Goal: Find specific page/section: Find specific page/section

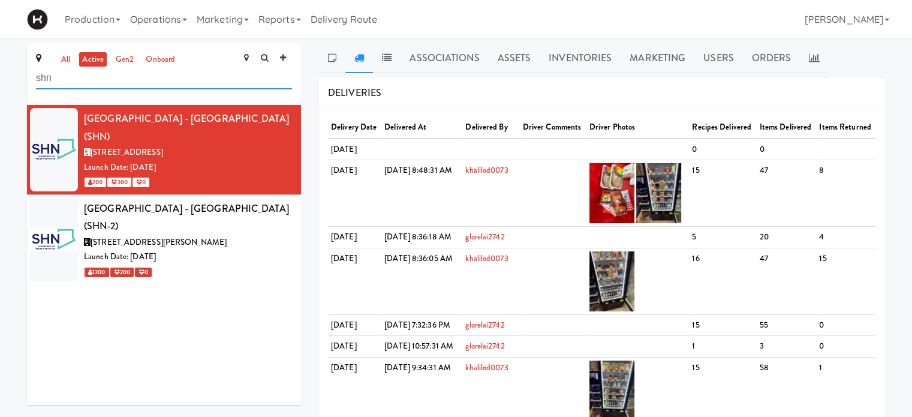
click at [123, 77] on input "shn" at bounding box center [164, 78] width 256 height 22
type input "s"
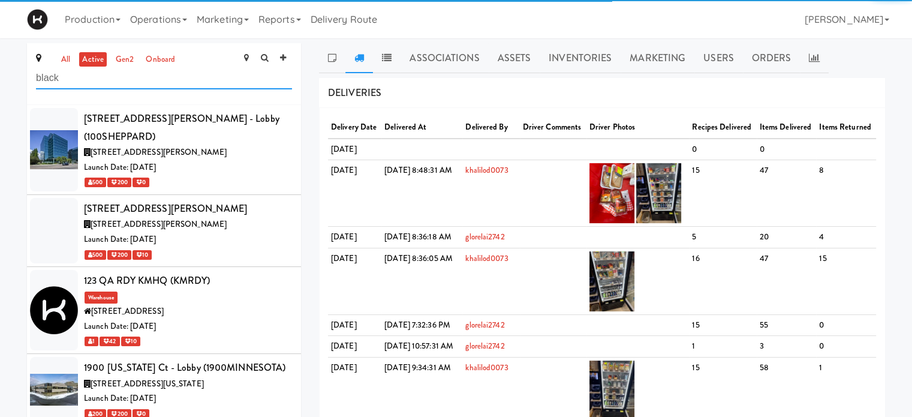
type input "black"
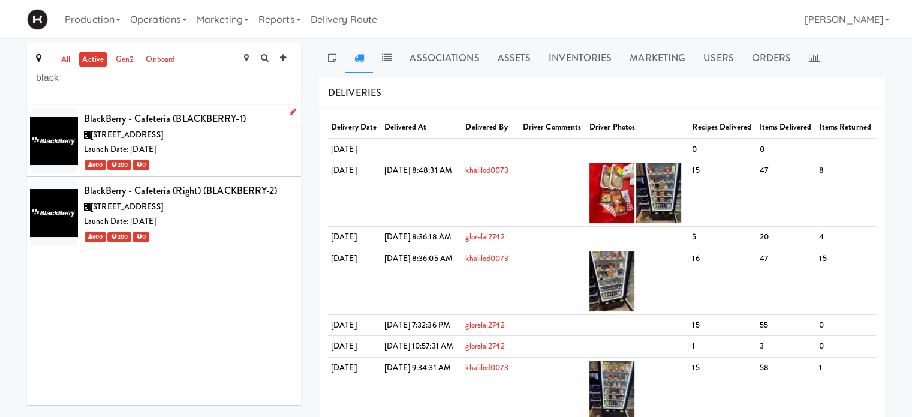
click at [191, 146] on div "Launch Date: [DATE]" at bounding box center [188, 149] width 208 height 15
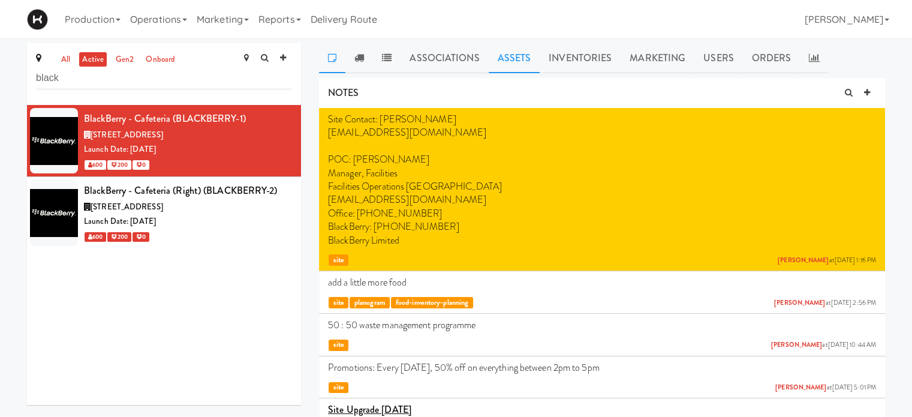
click at [515, 62] on link "Assets" at bounding box center [515, 58] width 52 height 30
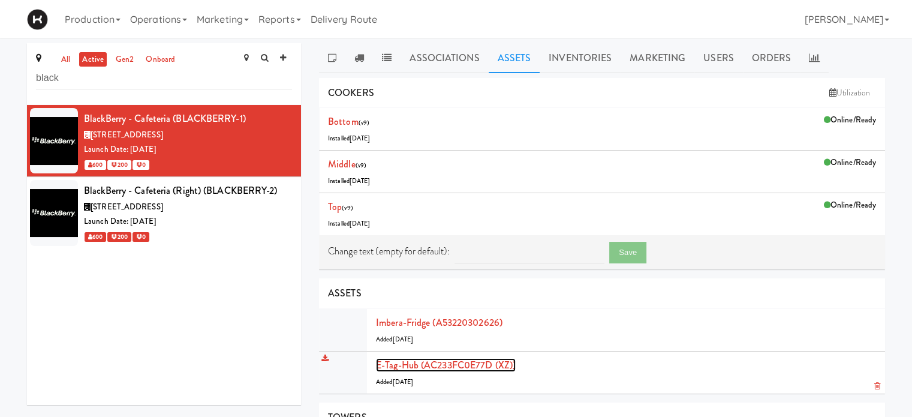
click at [414, 359] on link "E-tag-hub (AC233FC0E77D (XZ))" at bounding box center [446, 365] width 140 height 14
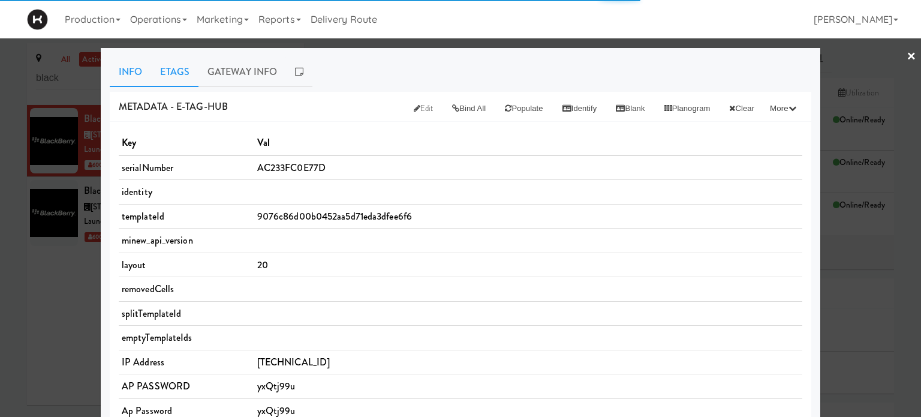
click at [159, 67] on link "Etags" at bounding box center [174, 72] width 47 height 30
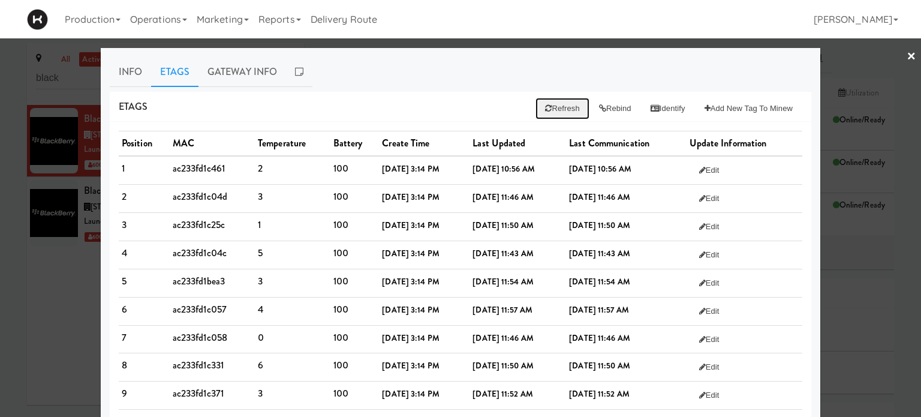
click at [550, 110] on button "Refresh" at bounding box center [561, 109] width 53 height 22
click at [854, 61] on div at bounding box center [460, 208] width 921 height 417
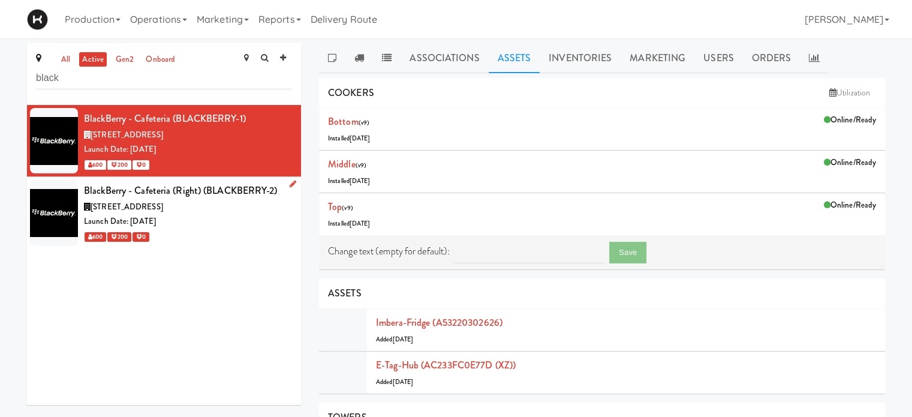
click at [237, 230] on div "600 200 0" at bounding box center [188, 236] width 208 height 15
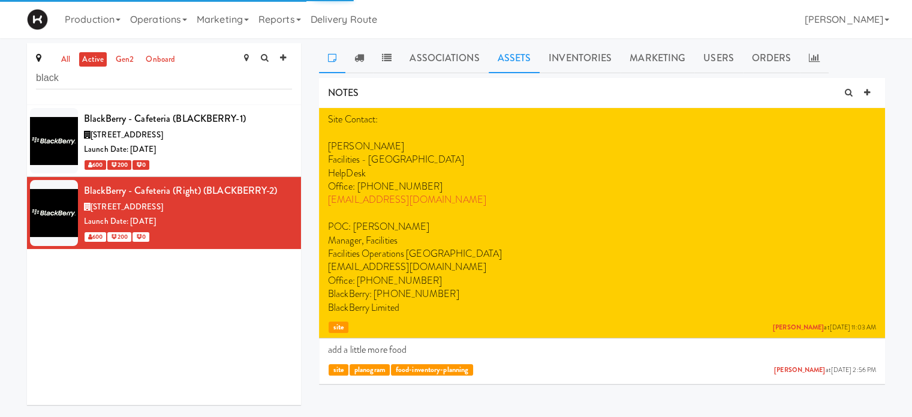
click at [508, 70] on link "Assets" at bounding box center [515, 58] width 52 height 30
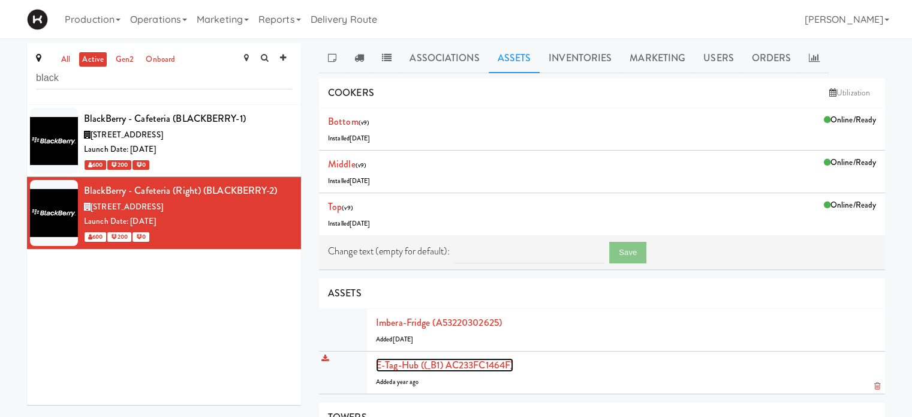
click at [403, 365] on link "E-tag-hub ((_B1) AC233FC1464F)" at bounding box center [444, 365] width 137 height 14
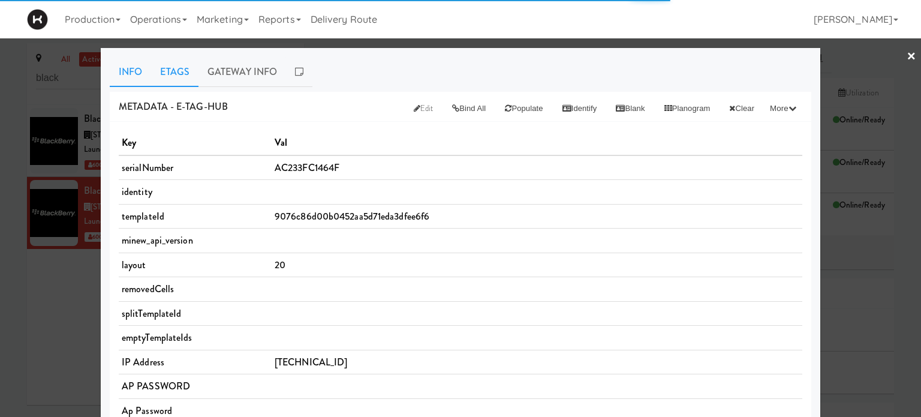
click at [173, 67] on link "Etags" at bounding box center [174, 72] width 47 height 30
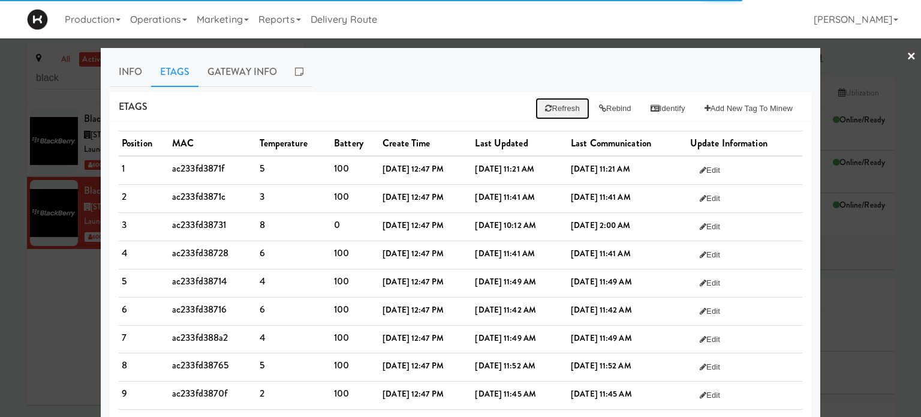
click at [559, 105] on button "Refresh" at bounding box center [561, 109] width 53 height 22
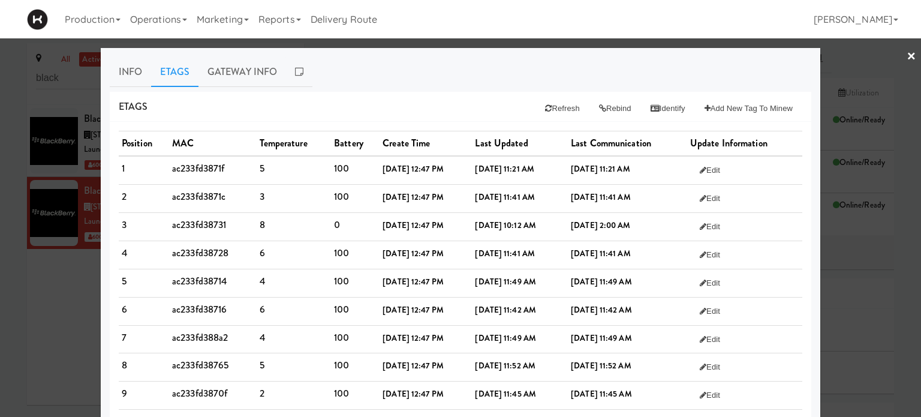
click at [906, 53] on link "×" at bounding box center [911, 56] width 10 height 37
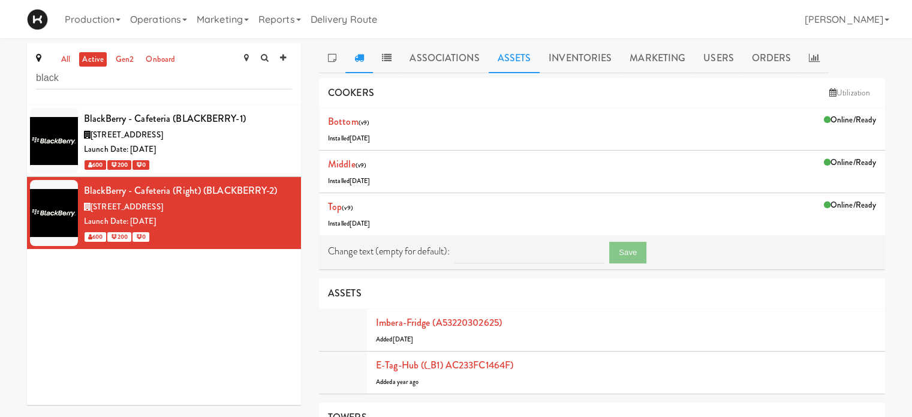
click at [360, 63] on link at bounding box center [359, 58] width 28 height 30
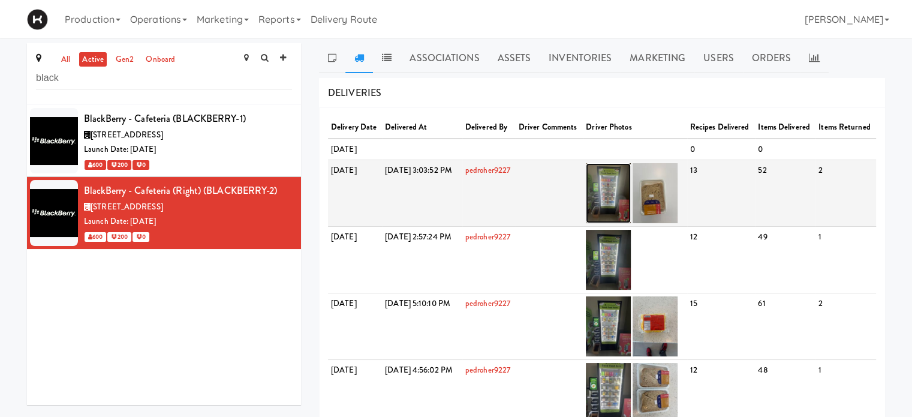
click at [631, 223] on img at bounding box center [608, 193] width 45 height 60
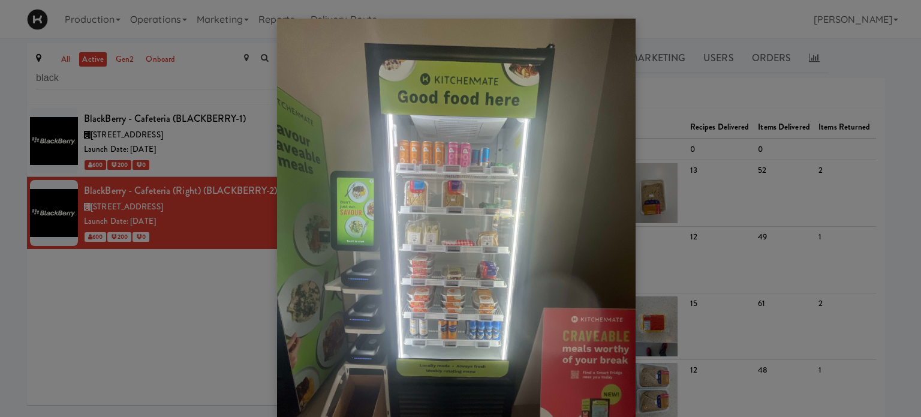
click at [816, 89] on div at bounding box center [460, 208] width 921 height 417
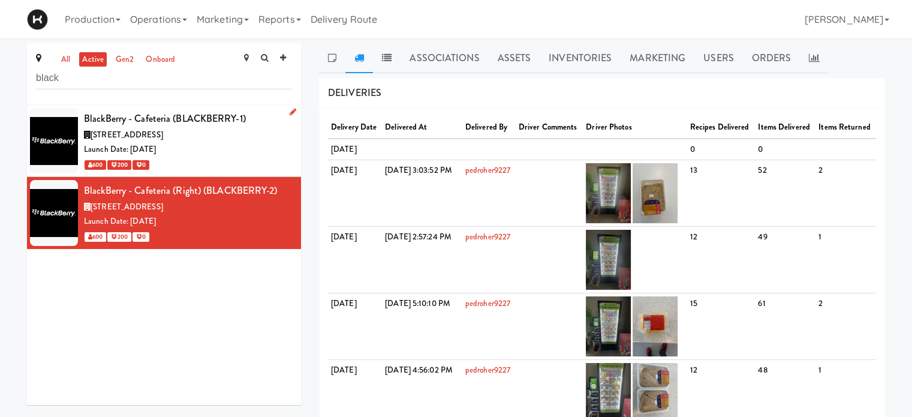
click at [257, 150] on div "Launch Date: [DATE]" at bounding box center [188, 149] width 208 height 15
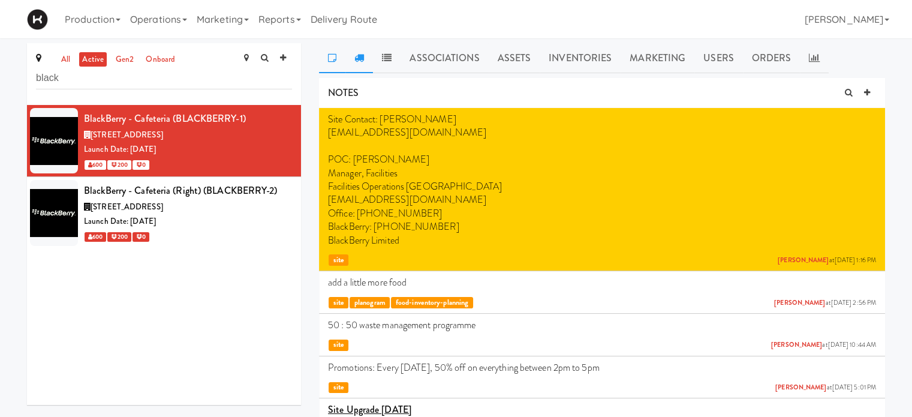
click at [360, 61] on icon at bounding box center [359, 58] width 10 height 10
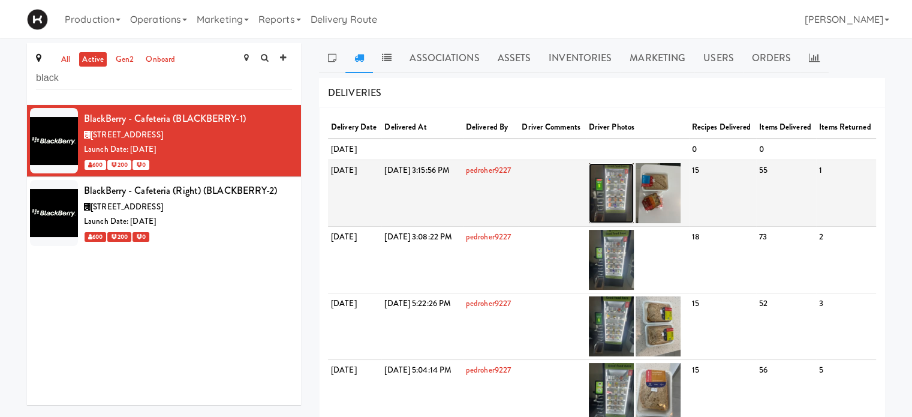
click at [634, 219] on img at bounding box center [611, 193] width 45 height 60
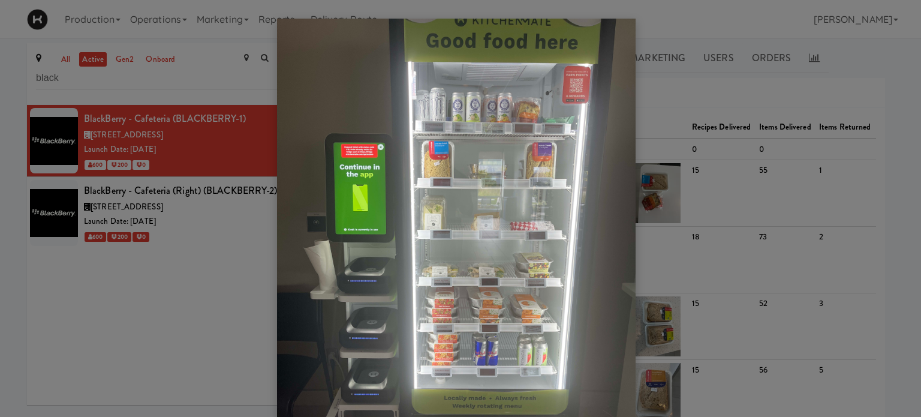
click at [899, 113] on div at bounding box center [460, 208] width 921 height 417
